Goal: Task Accomplishment & Management: Manage account settings

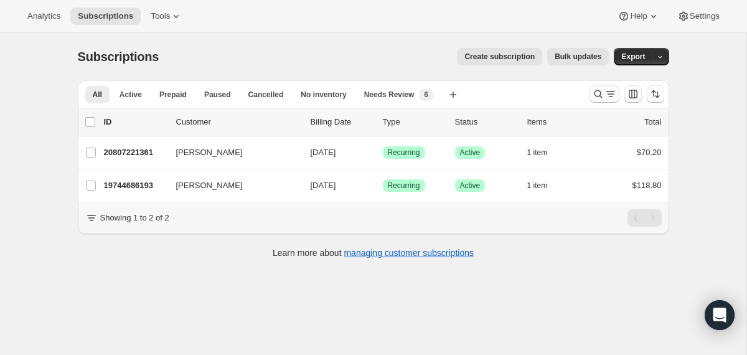
click at [596, 100] on button "Search and filter results" at bounding box center [605, 93] width 30 height 17
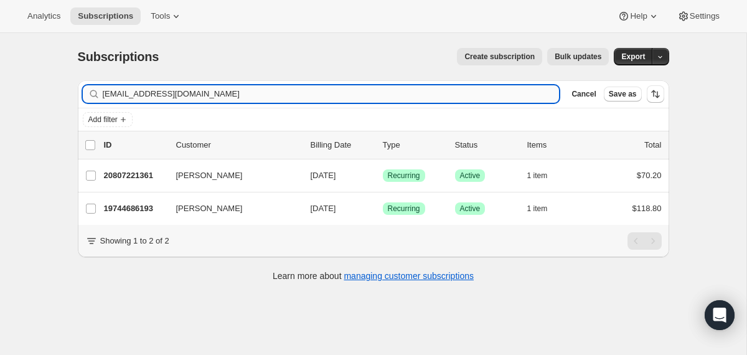
click at [452, 97] on input "verenatoxic@gmail.com" at bounding box center [331, 93] width 457 height 17
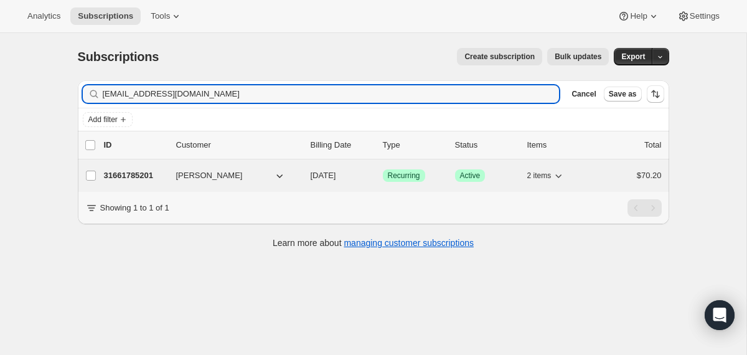
type input "erineltzholtz@gmail.com"
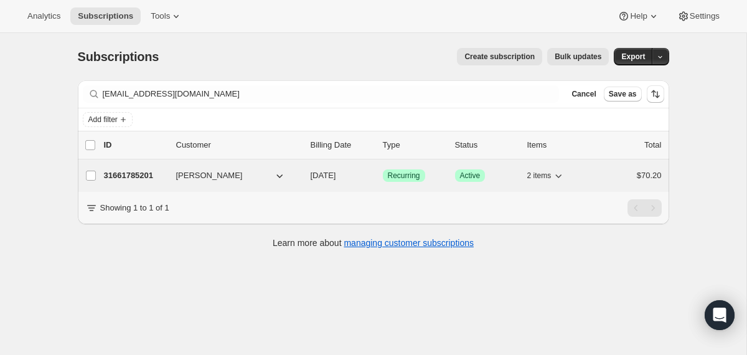
click at [291, 175] on button "Erin Eltzholtz" at bounding box center [231, 176] width 125 height 20
click at [307, 175] on div "31661785201 Erin Eltzholtz 11/03/2025 Success Recurring Success Active 2 items …" at bounding box center [383, 175] width 558 height 17
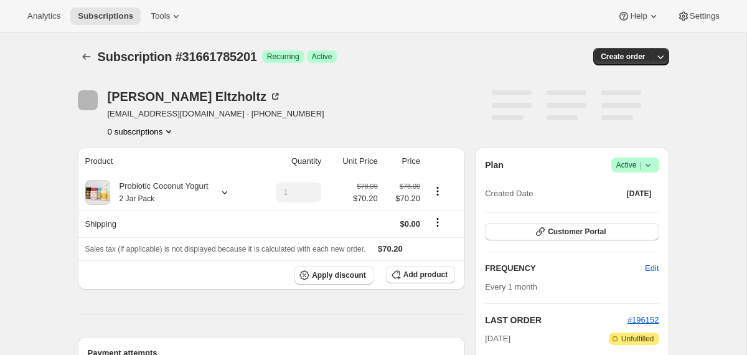
click at [651, 166] on icon at bounding box center [648, 165] width 12 height 12
click at [636, 215] on span "Cancel subscription" at bounding box center [630, 211] width 70 height 12
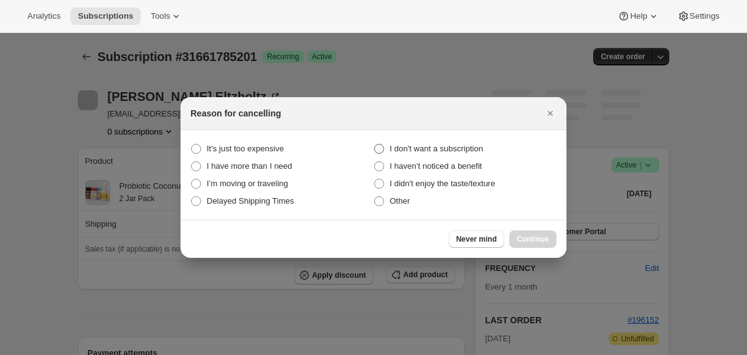
click at [464, 149] on span "I don't want a subscription" at bounding box center [436, 148] width 93 height 9
click at [375, 144] on subscription "I don't want a subscription" at bounding box center [374, 144] width 1 height 1
radio subscription "true"
click at [511, 235] on button "Continue" at bounding box center [532, 238] width 47 height 17
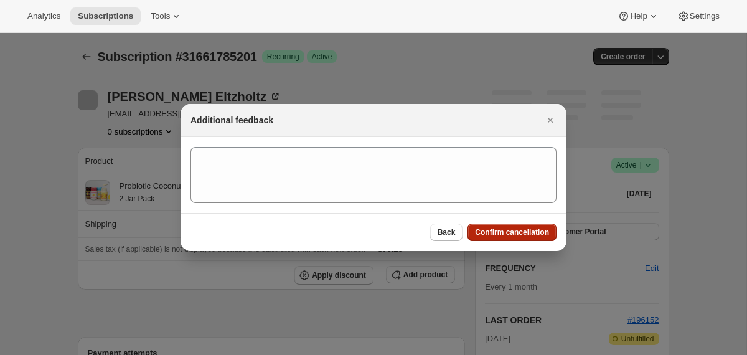
click at [511, 234] on span "Confirm cancellation" at bounding box center [512, 232] width 74 height 10
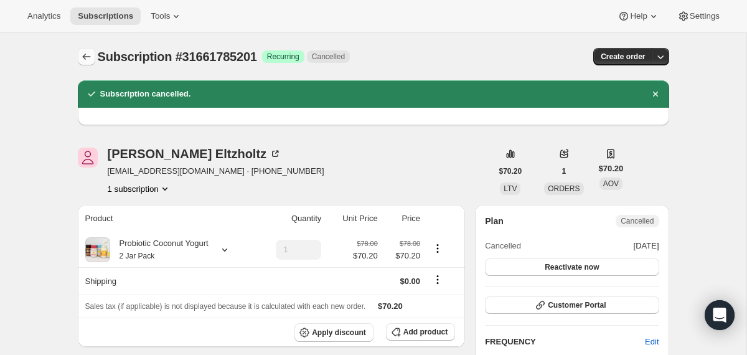
click at [83, 64] on button "Subscriptions" at bounding box center [86, 56] width 17 height 17
